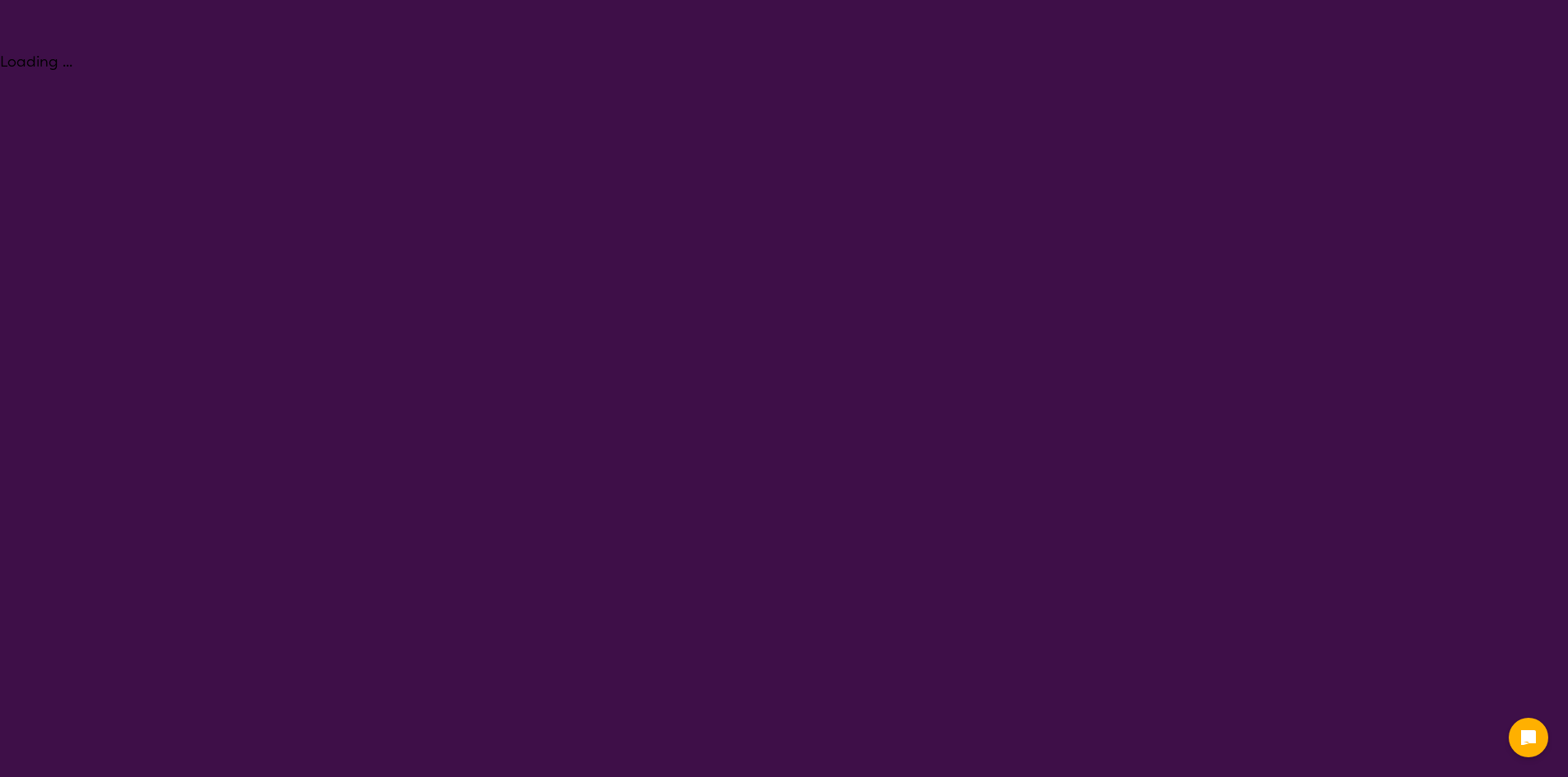
select select "Behaviour support"
select select "NDIS"
select select "Behaviour support"
select select "NDIS"
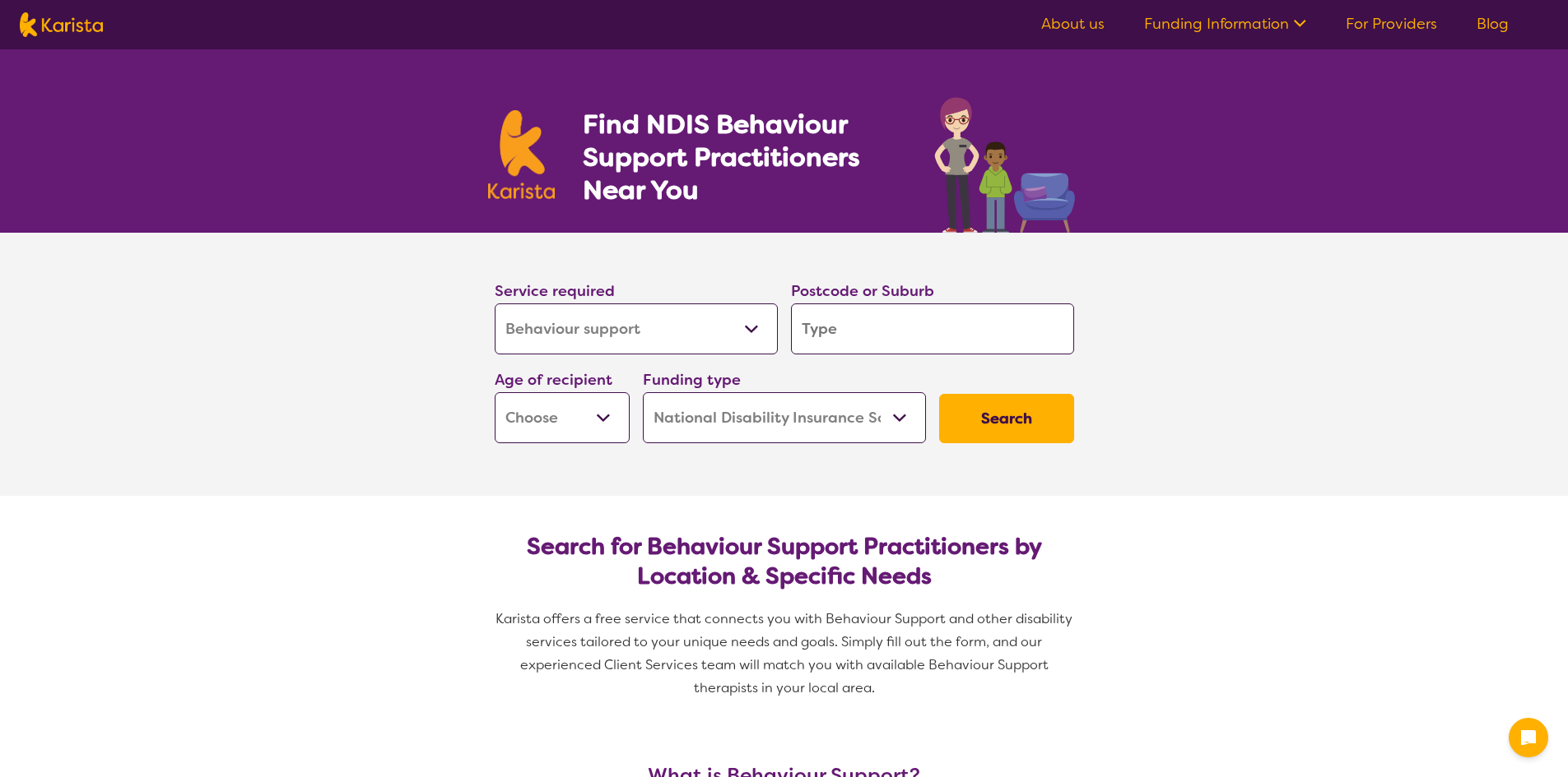
click at [886, 309] on input "search" at bounding box center [932, 329] width 283 height 51
type input "M"
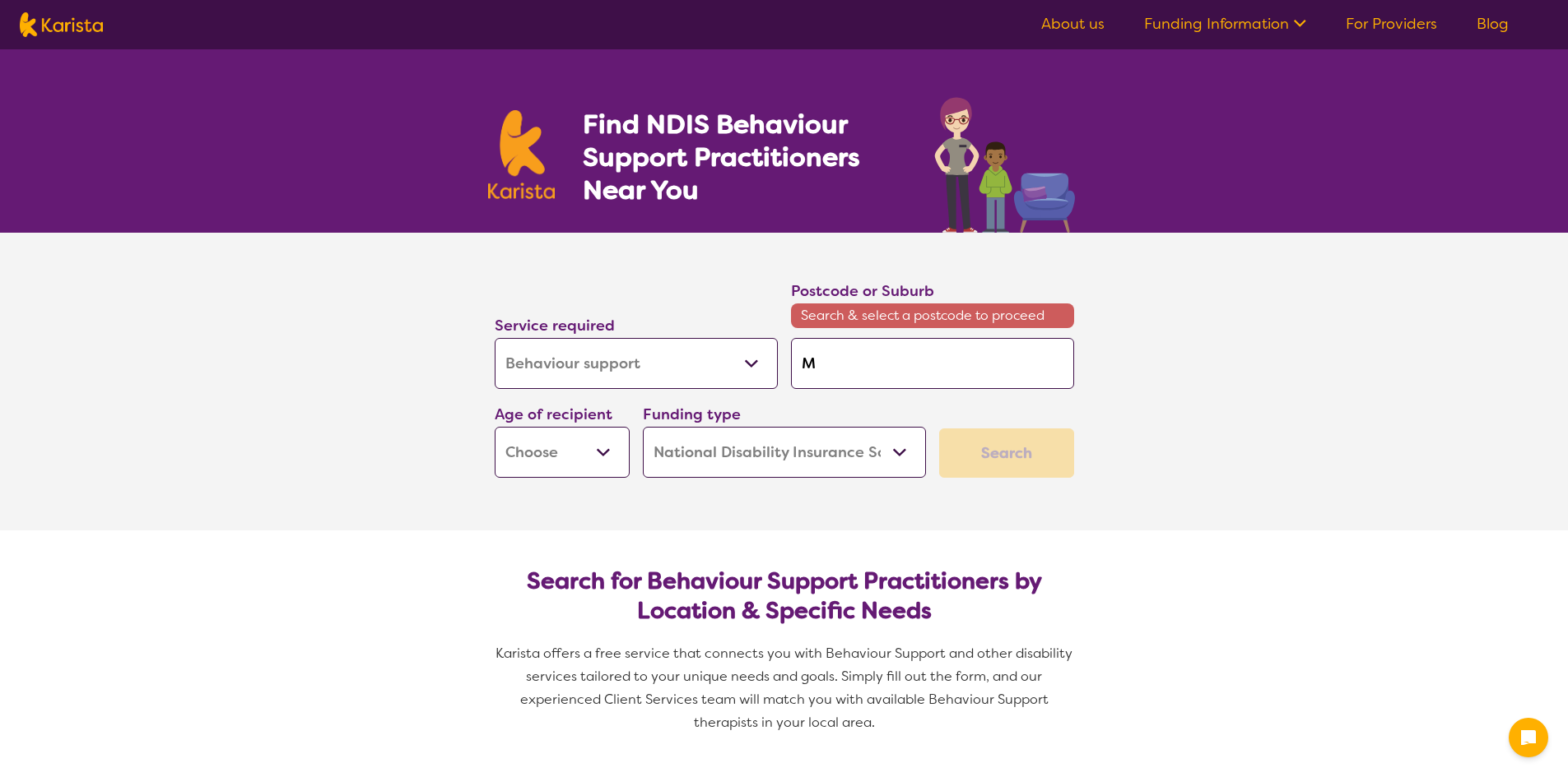
type input "Mo"
type input "Mou"
type input "Moun"
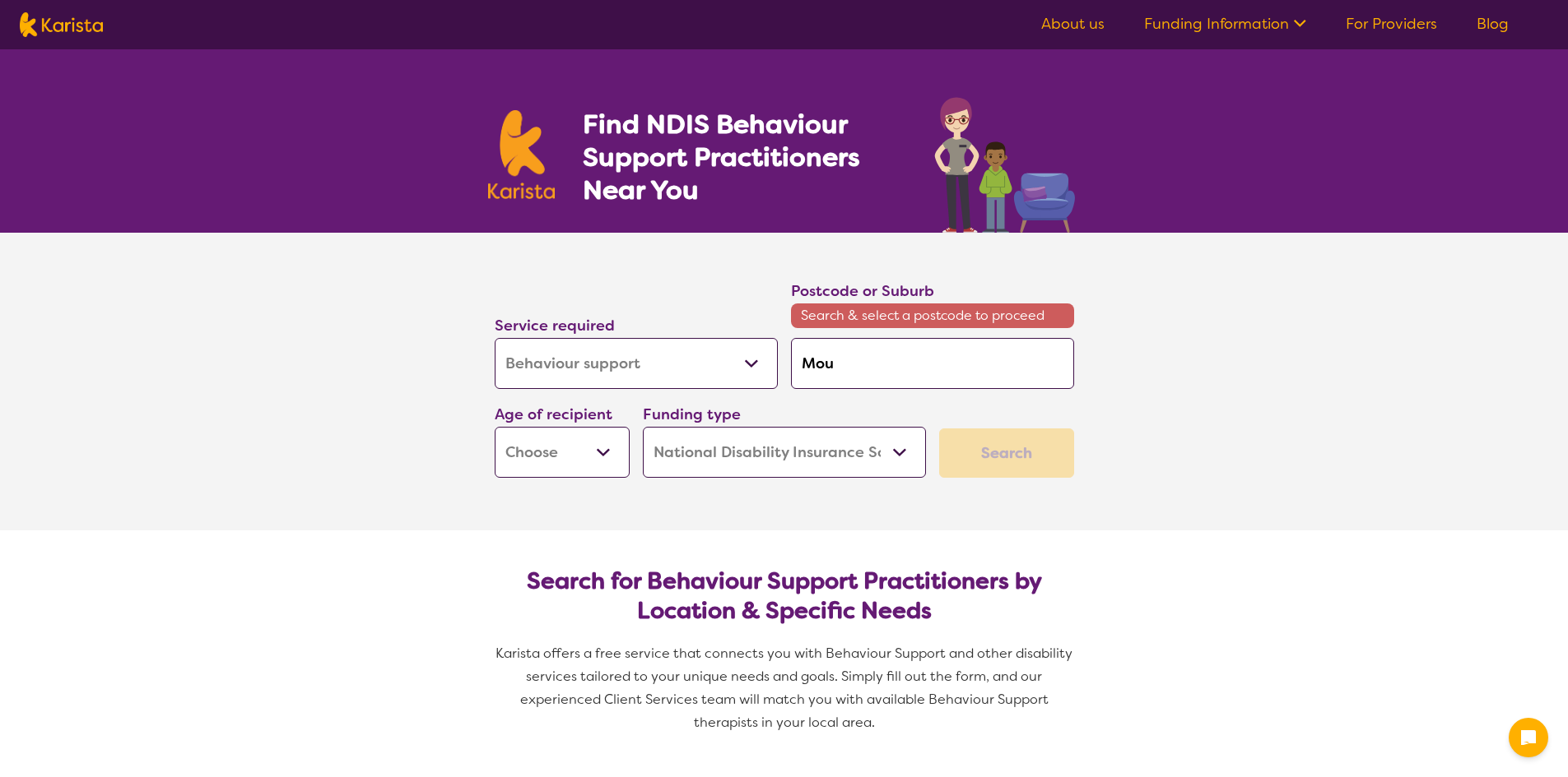
type input "Moun"
type input "Mount"
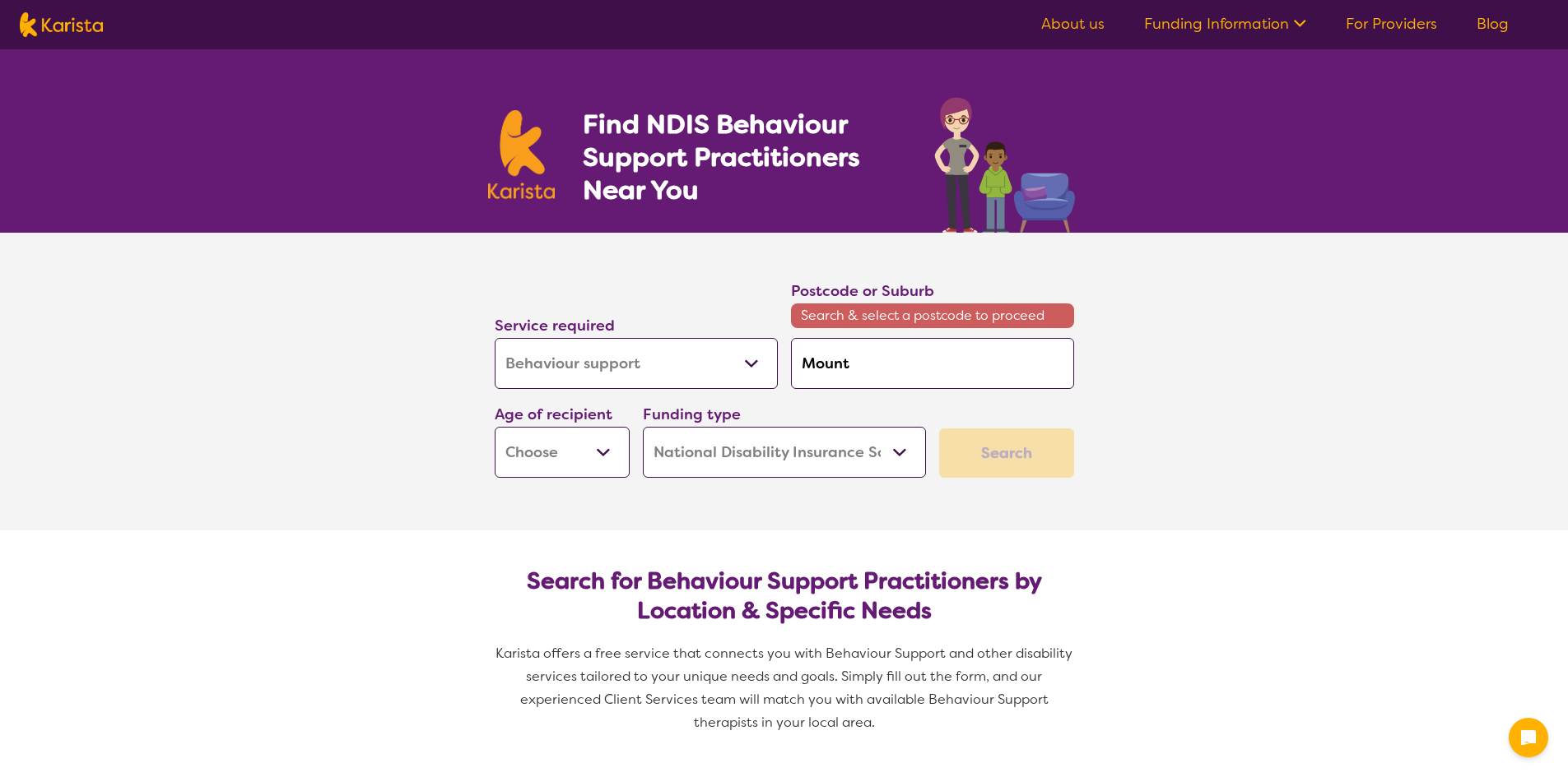
type input "Mount I"
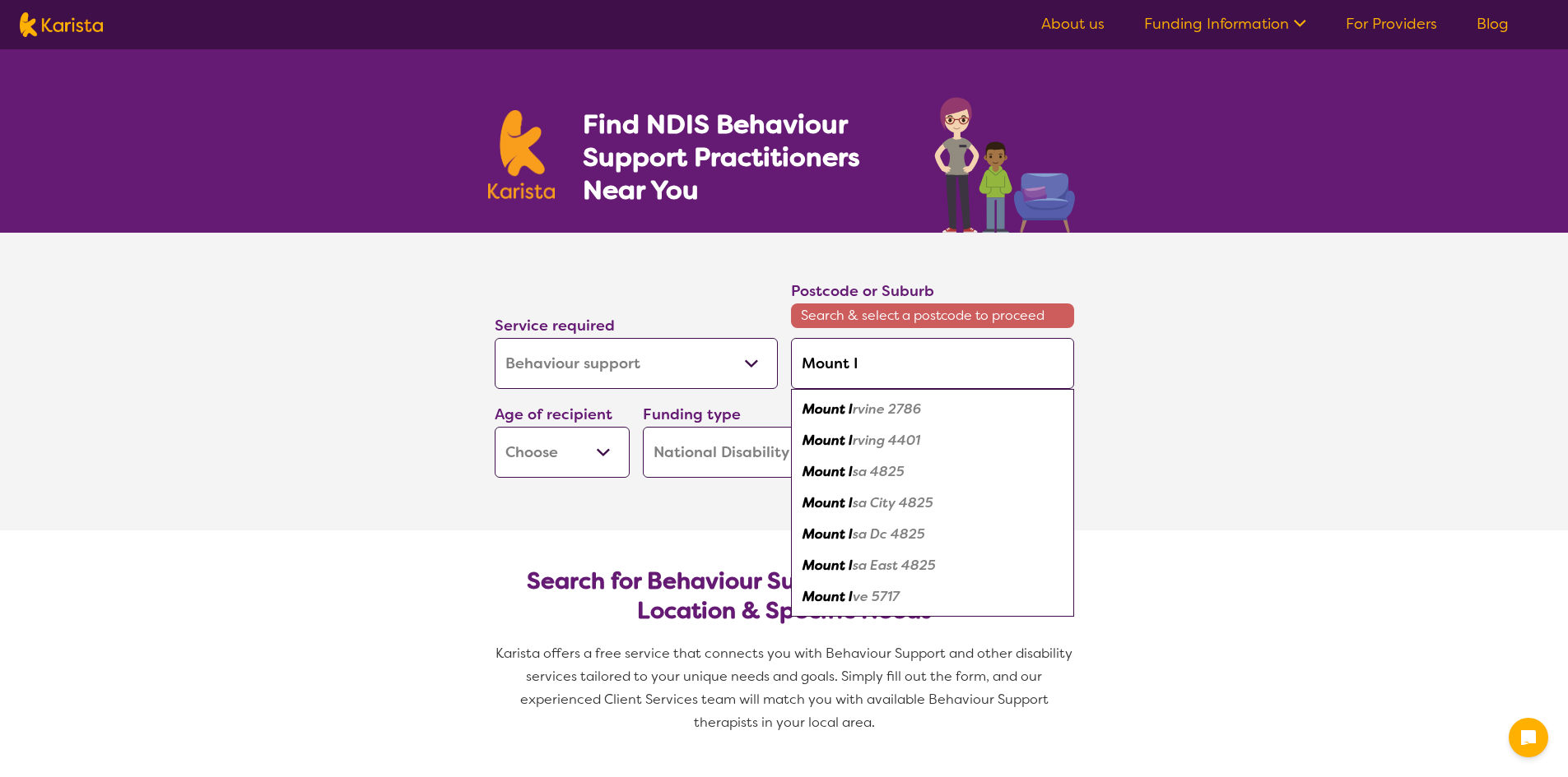
type input "Mount Is"
type input "Mount Isa"
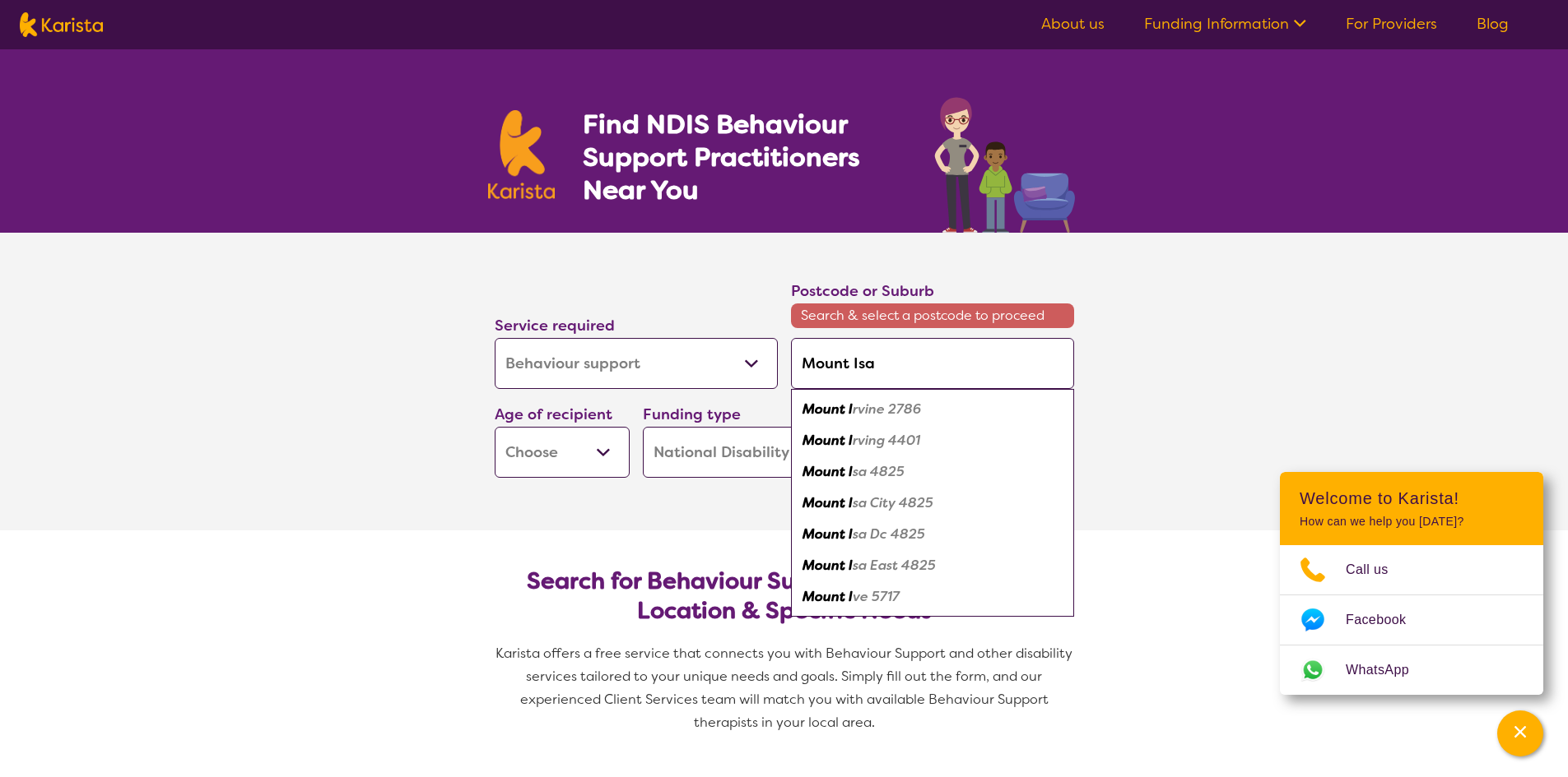
type input "Mount Isa"
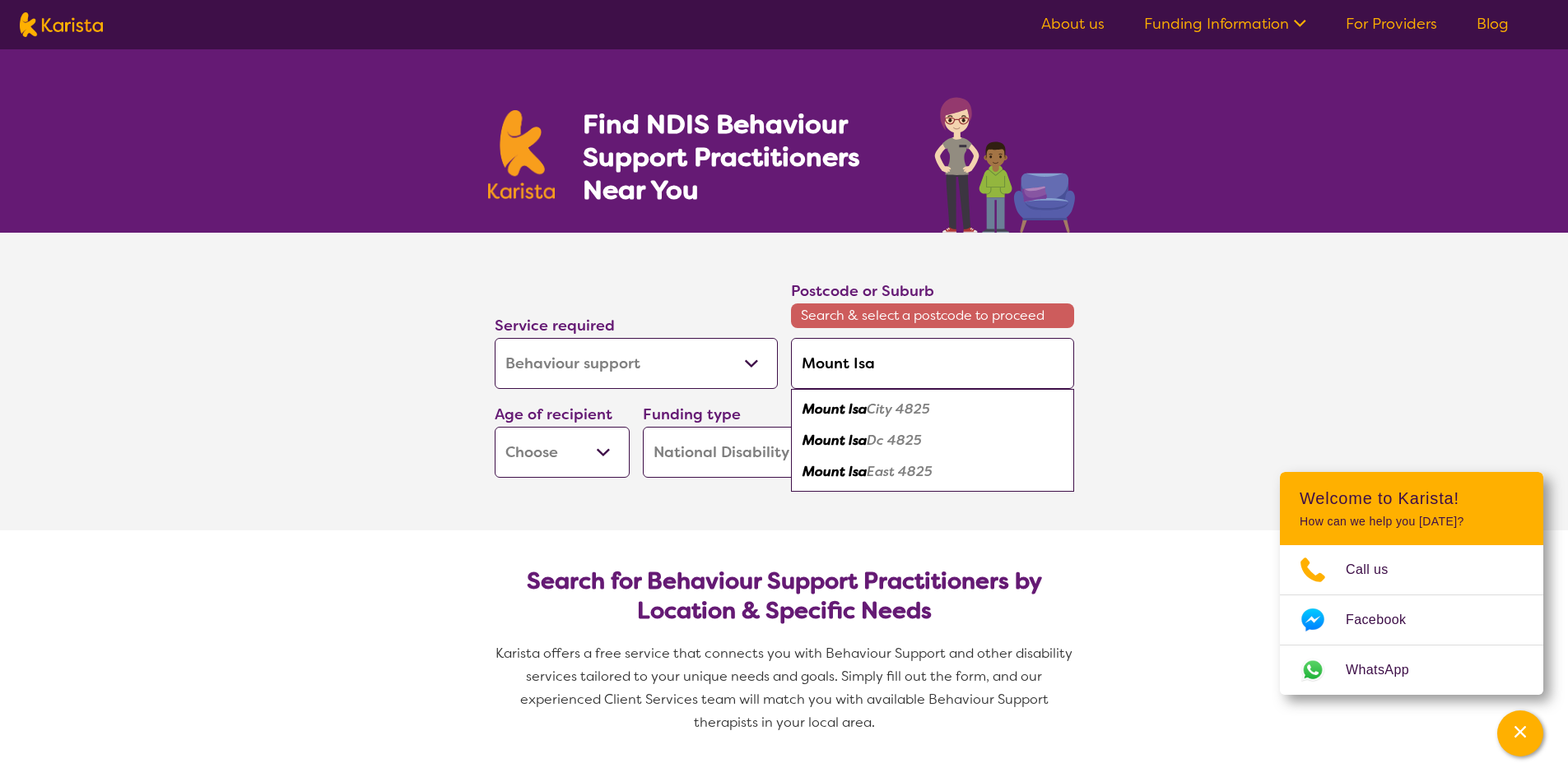
click at [963, 417] on div "[GEOGRAPHIC_DATA] 4825" at bounding box center [932, 410] width 266 height 31
type input "4825"
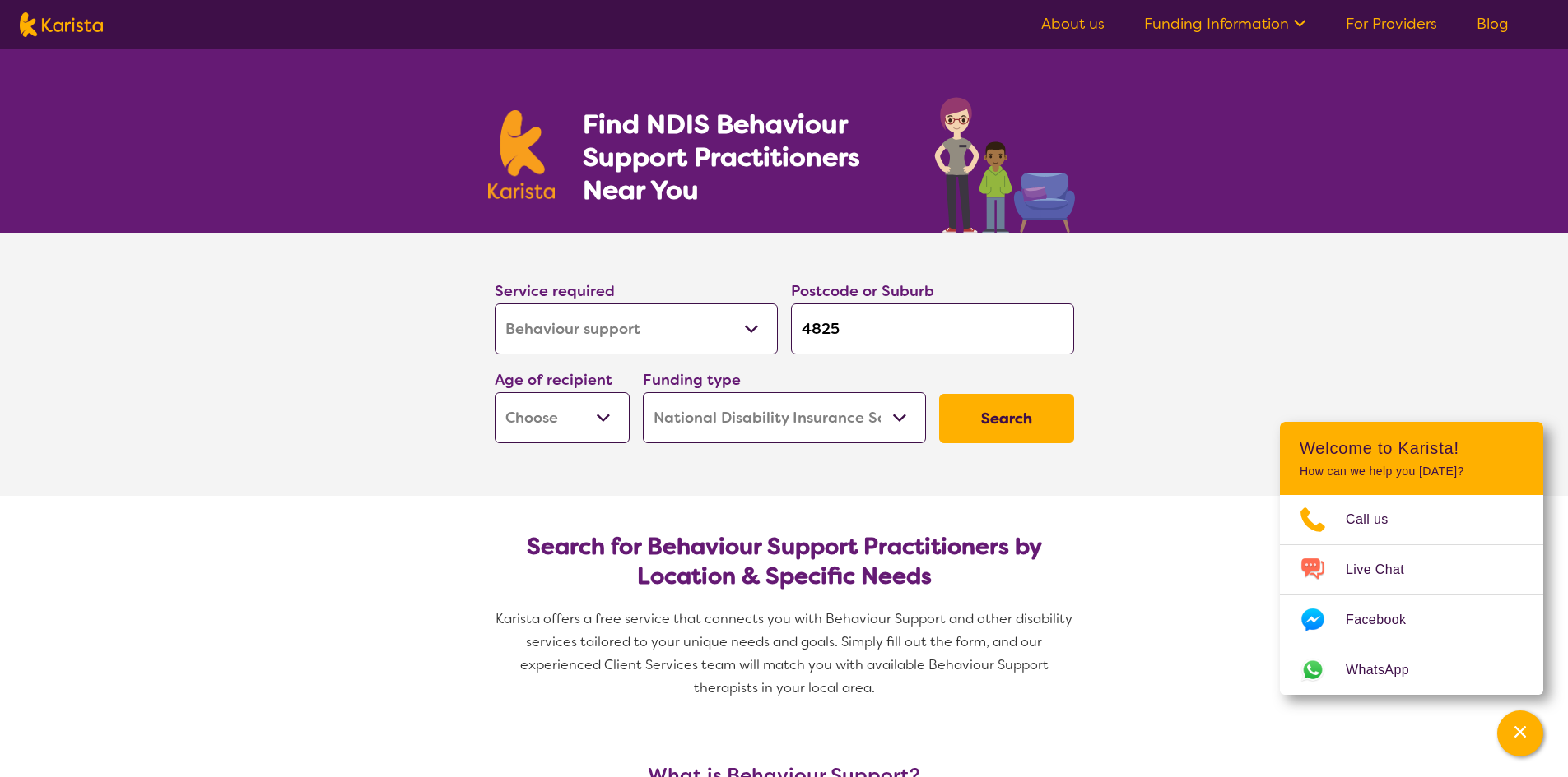
click at [597, 415] on select "Early Childhood - 0 to 9 Child - 10 to 11 Adolescent - 12 to 17 Adult - 18 to 6…" at bounding box center [562, 418] width 135 height 51
click at [559, 403] on select "Early Childhood - 0 to 9 Child - 10 to 11 Adolescent - 12 to 17 Adult - 18 to 6…" at bounding box center [562, 418] width 135 height 51
select select "AD"
click at [495, 393] on select "Early Childhood - 0 to 9 Child - 10 to 11 Adolescent - 12 to 17 Adult - 18 to 6…" at bounding box center [562, 418] width 135 height 51
select select "AD"
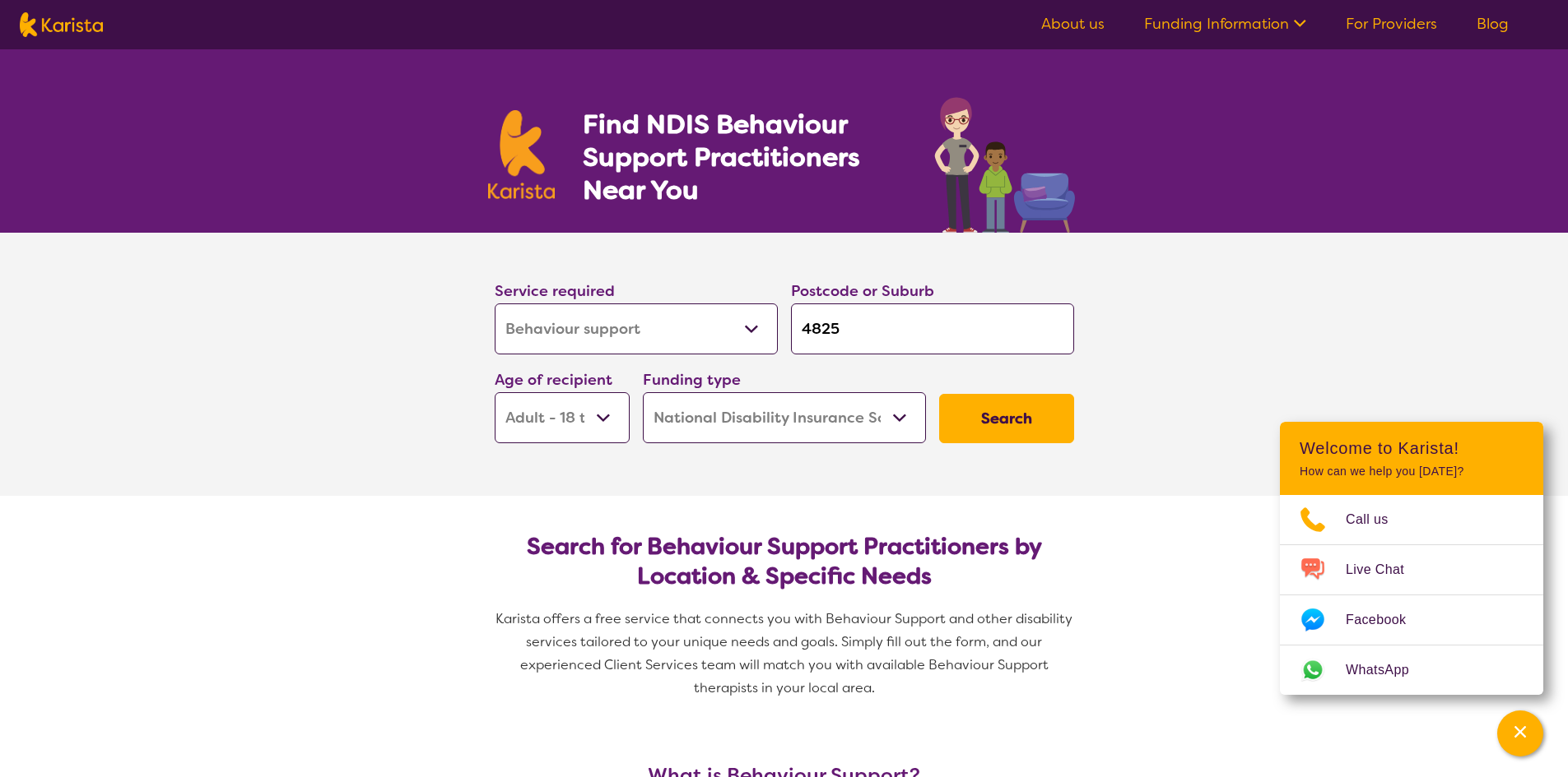
click at [747, 417] on select "Home Care Package (HCP) National Disability Insurance Scheme (NDIS) I don't know" at bounding box center [784, 418] width 283 height 51
click at [643, 393] on select "Home Care Package (HCP) National Disability Insurance Scheme (NDIS) I don't know" at bounding box center [784, 418] width 283 height 51
click at [691, 312] on select "Allied Health Assistant Assessment ([MEDICAL_DATA] or [MEDICAL_DATA]) Behaviour…" at bounding box center [636, 329] width 283 height 51
click at [692, 313] on select "Allied Health Assistant Assessment ([MEDICAL_DATA] or [MEDICAL_DATA]) Behaviour…" at bounding box center [636, 329] width 283 height 51
click at [1005, 427] on button "Search" at bounding box center [1006, 419] width 135 height 50
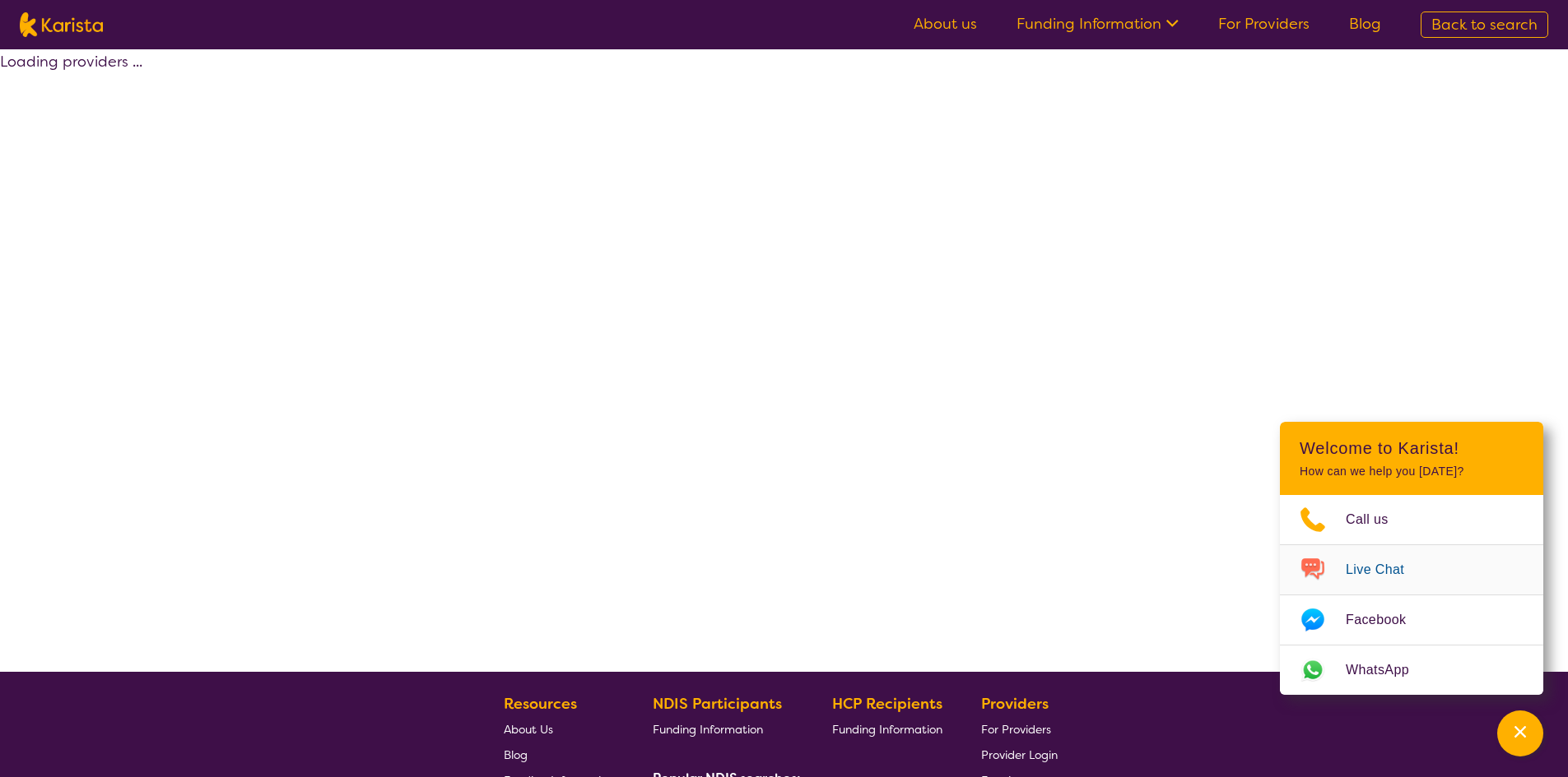
select select "by_score"
